Goal: Information Seeking & Learning: Find specific page/section

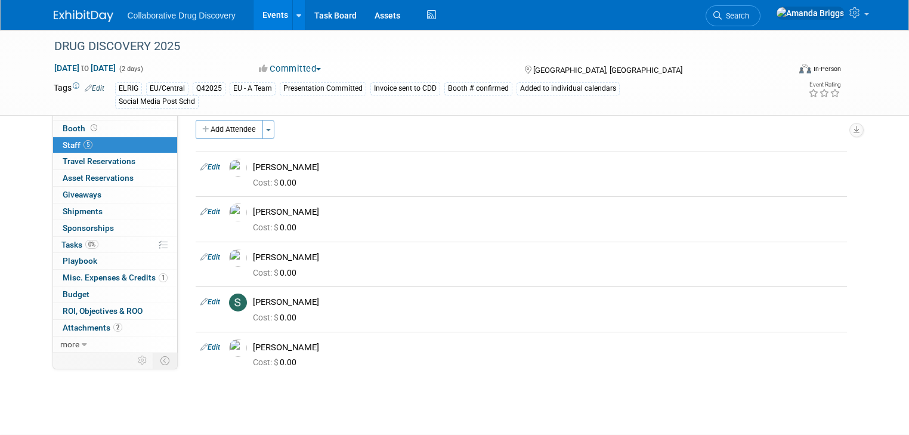
click at [262, 14] on link "Events" at bounding box center [275, 15] width 44 height 30
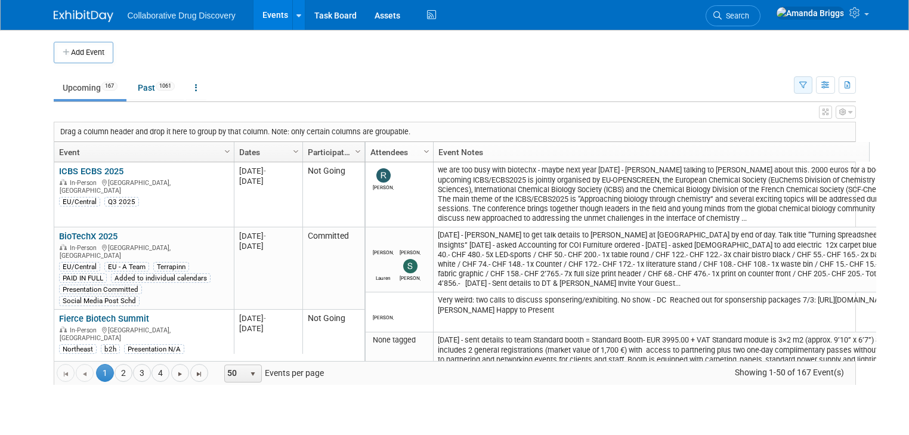
click at [807, 85] on icon "button" at bounding box center [803, 86] width 8 height 8
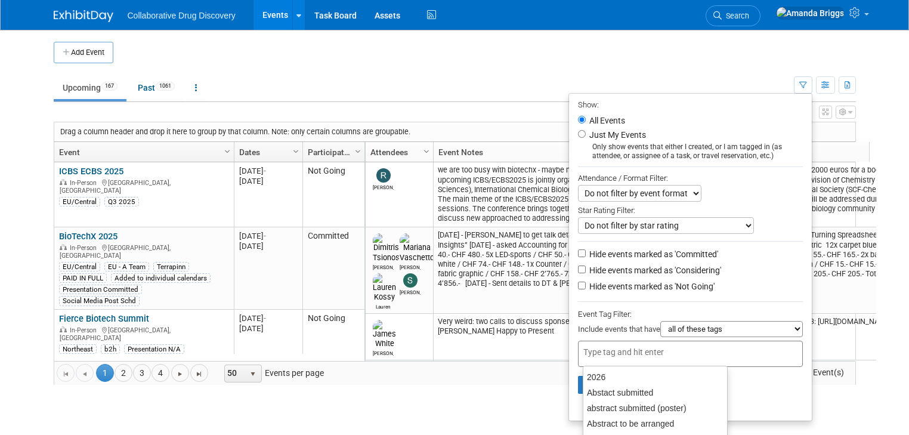
click at [599, 342] on div at bounding box center [690, 354] width 225 height 26
type input "hg3"
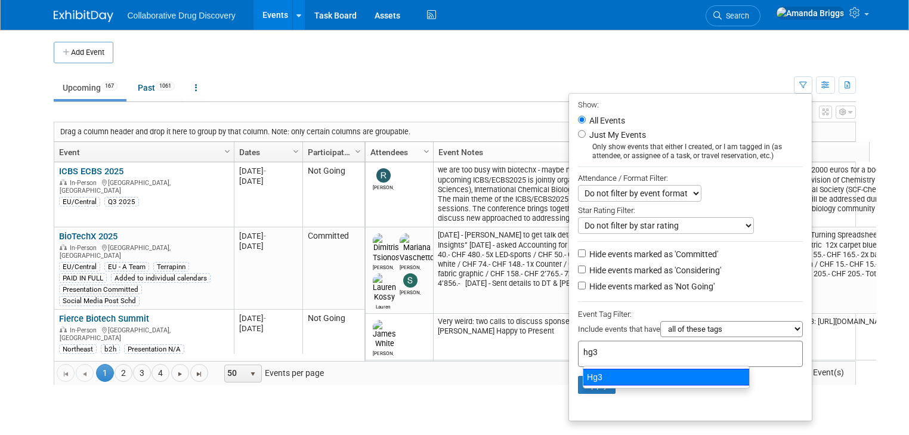
click at [605, 375] on div "Hg3" at bounding box center [666, 377] width 167 height 17
type input "Hg3"
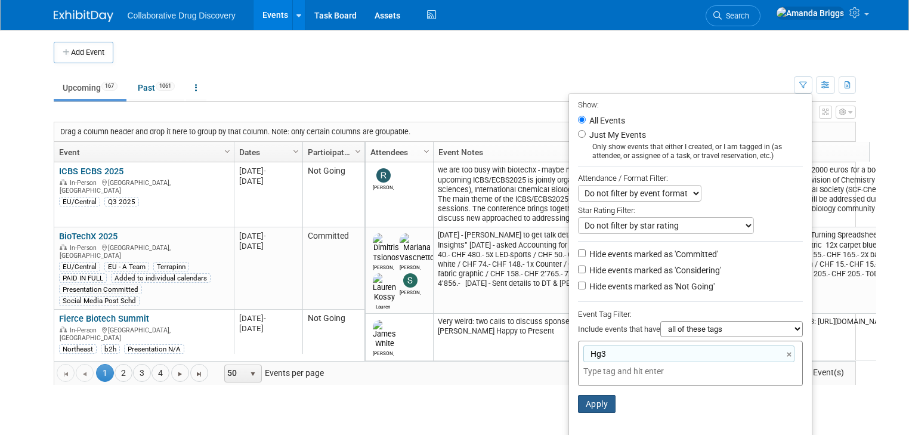
click at [601, 399] on button "Apply" at bounding box center [597, 404] width 38 height 18
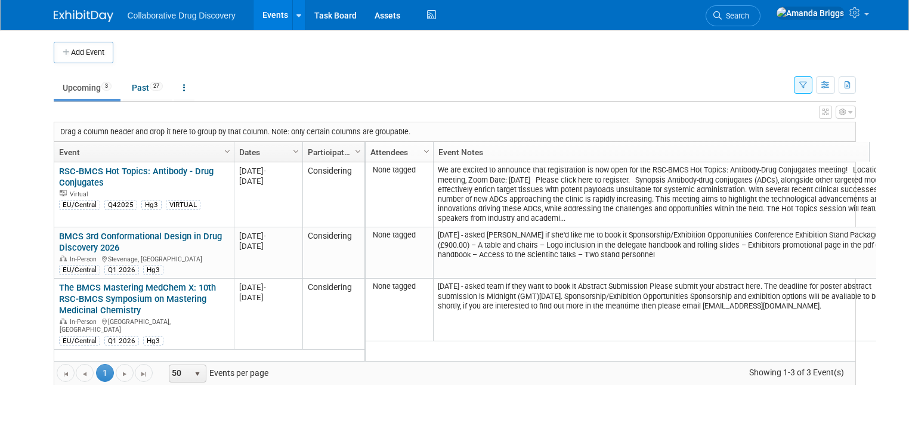
drag, startPoint x: 105, startPoint y: 184, endPoint x: 30, endPoint y: 177, distance: 74.9
click at [30, 177] on body "Collaborative Drug Discovery Events Add Event Bulk Upload Events Shareable Even…" at bounding box center [454, 217] width 909 height 435
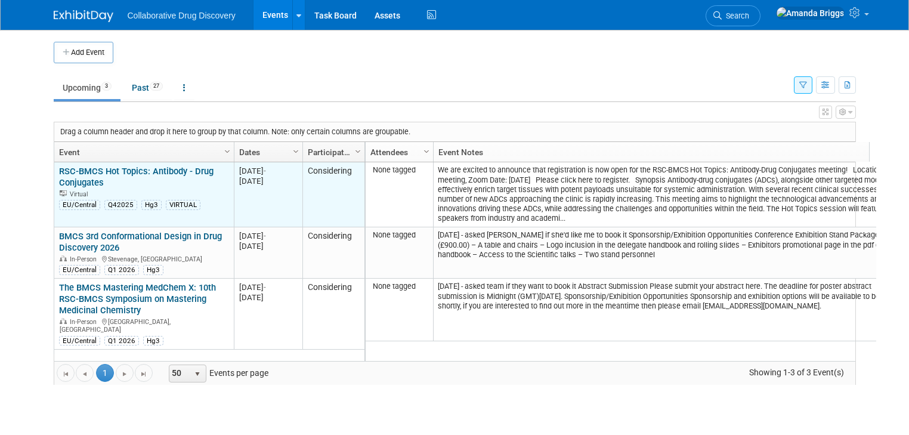
copy table "RSC-BMCS Hot Topics: Antibody - Drug Conjugates RSC-BMCS Hot Topics: Antibody -…"
click at [137, 169] on link "RSC-BMCS Hot Topics: Antibody - Drug Conjugates" at bounding box center [136, 177] width 154 height 22
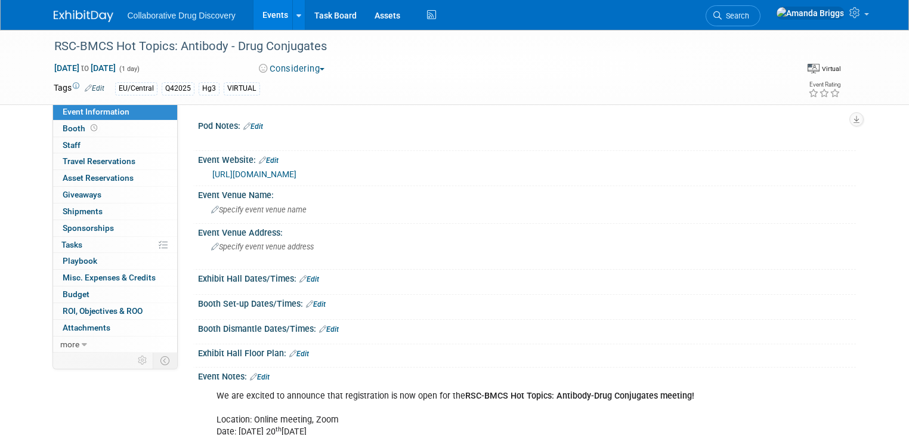
click at [289, 172] on link "[URL][DOMAIN_NAME]" at bounding box center [254, 174] width 84 height 10
